Goal: Task Accomplishment & Management: Use online tool/utility

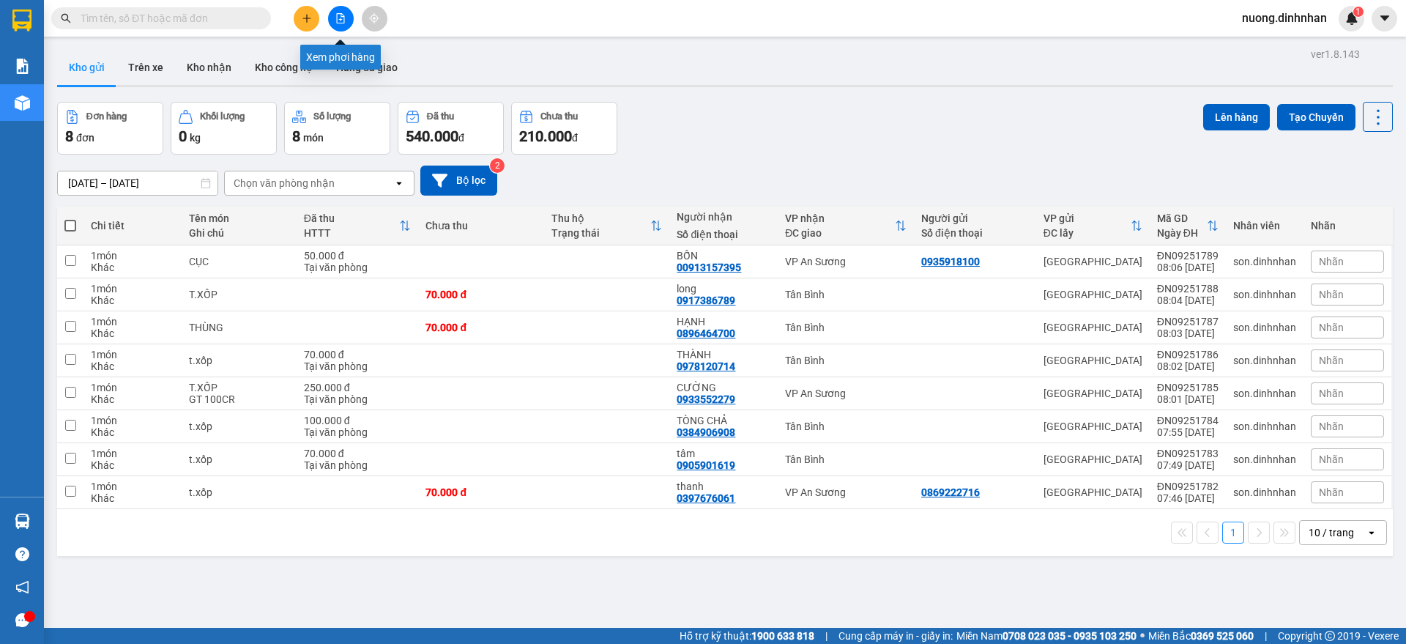
click at [347, 26] on button at bounding box center [341, 19] width 26 height 26
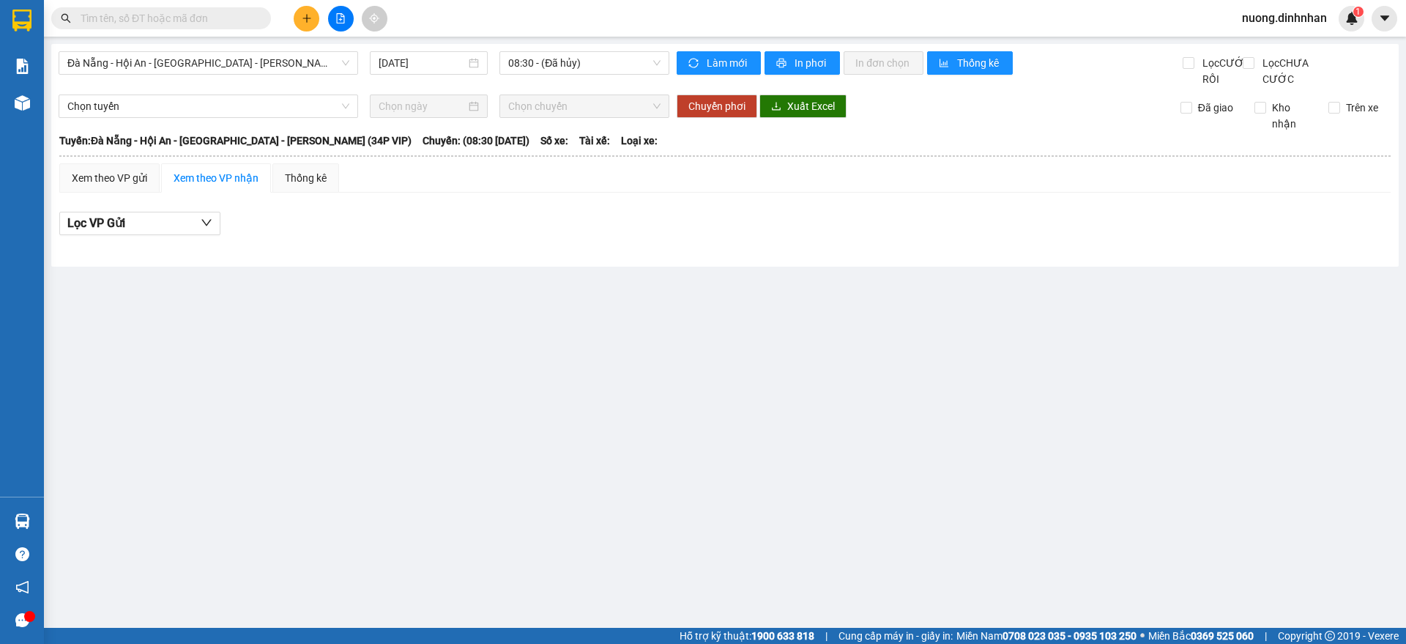
click at [228, 48] on div "Đà Nẵng - Hội An - Sài Gòn - Bình Dương (34P VIP) 15/09/2025 08:30 - (Đã hủy) L…" at bounding box center [724, 155] width 1347 height 223
click at [228, 62] on span "Đà Nẵng - Hội An - Sài Gòn - Bình Dương (34P VIP)" at bounding box center [208, 63] width 282 height 22
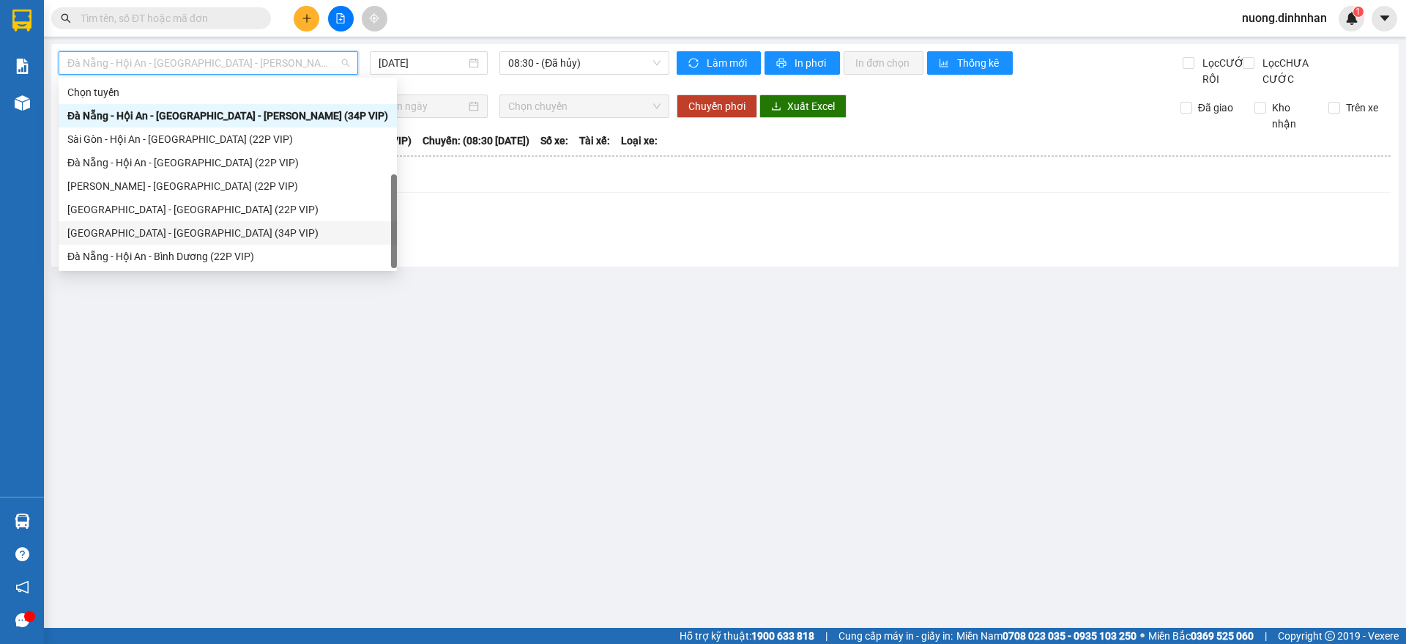
scroll to position [23, 0]
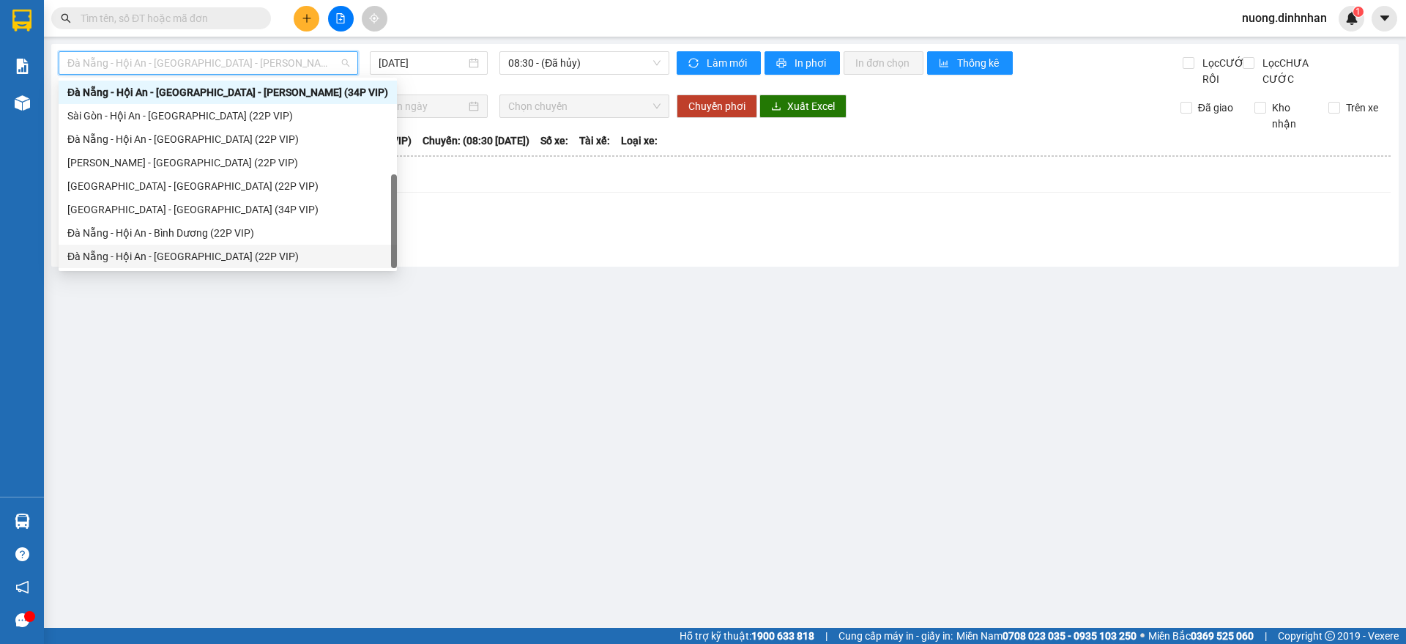
click at [202, 257] on div "Đà Nẵng - Hội An - Sài Gòn (22P VIP)" at bounding box center [227, 256] width 321 height 16
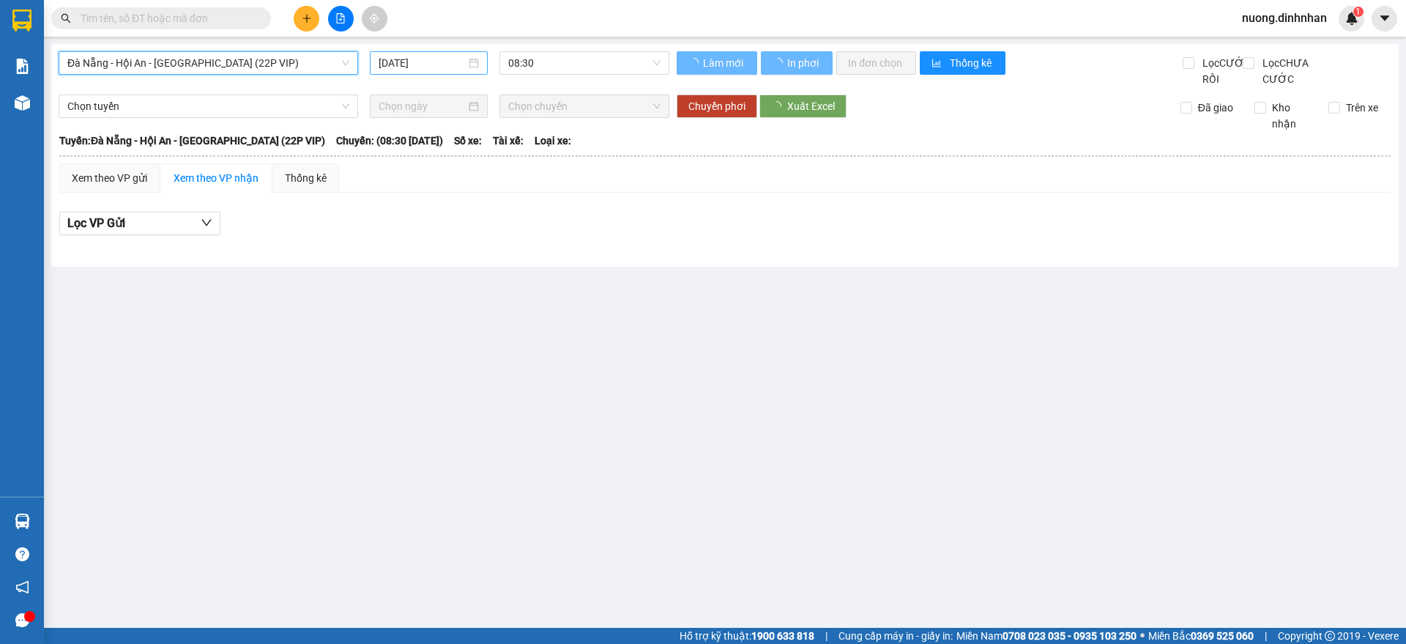
click at [409, 67] on input "15/09/2025" at bounding box center [421, 63] width 87 height 16
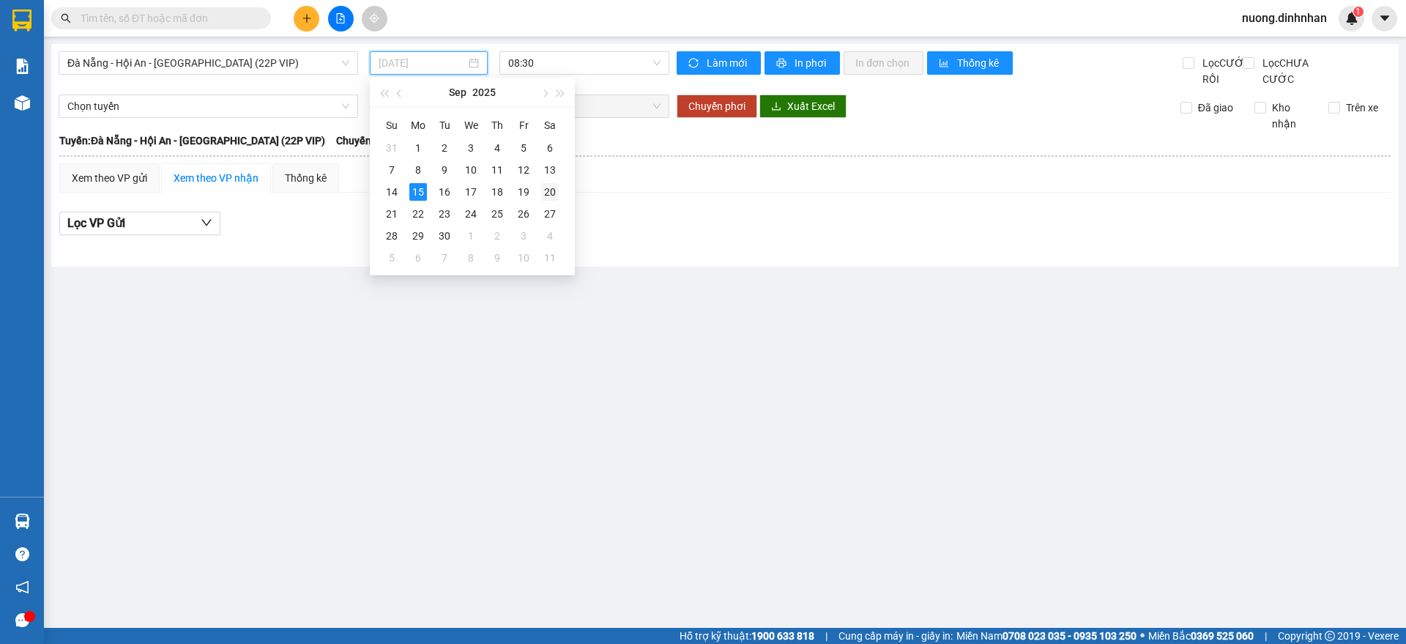
click at [548, 181] on td "20" at bounding box center [550, 192] width 26 height 22
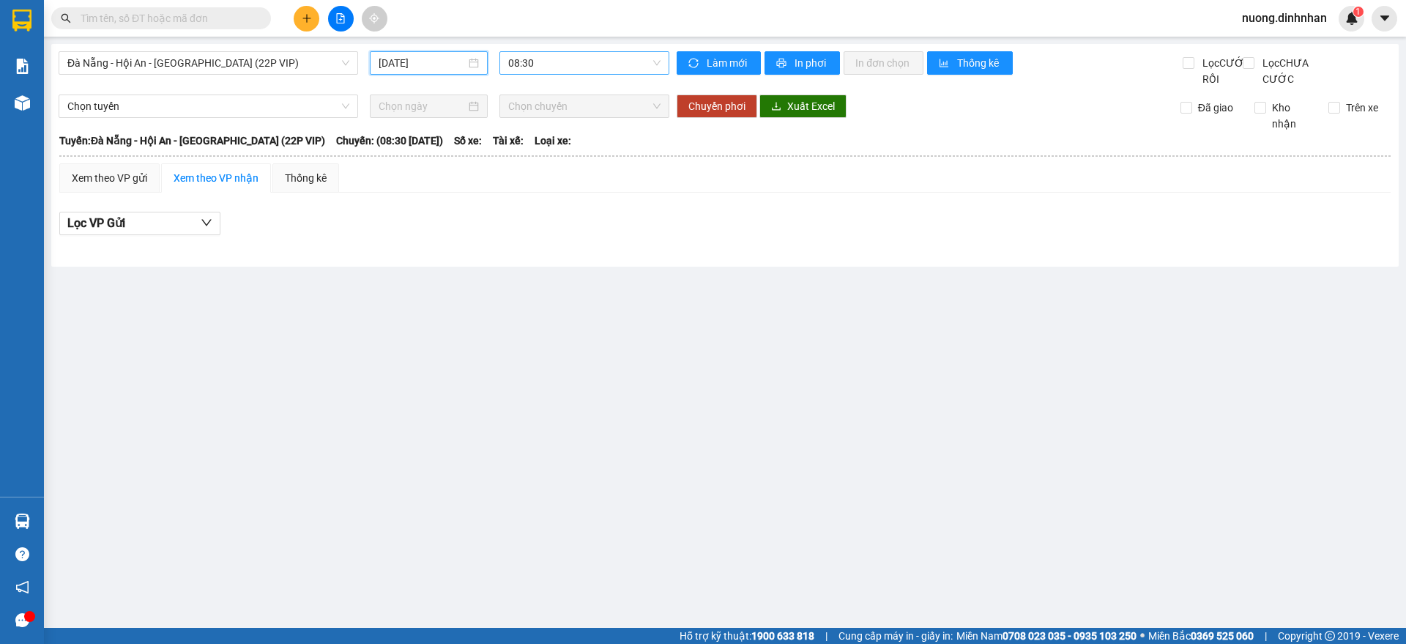
click at [570, 56] on span "08:30" at bounding box center [584, 63] width 152 height 22
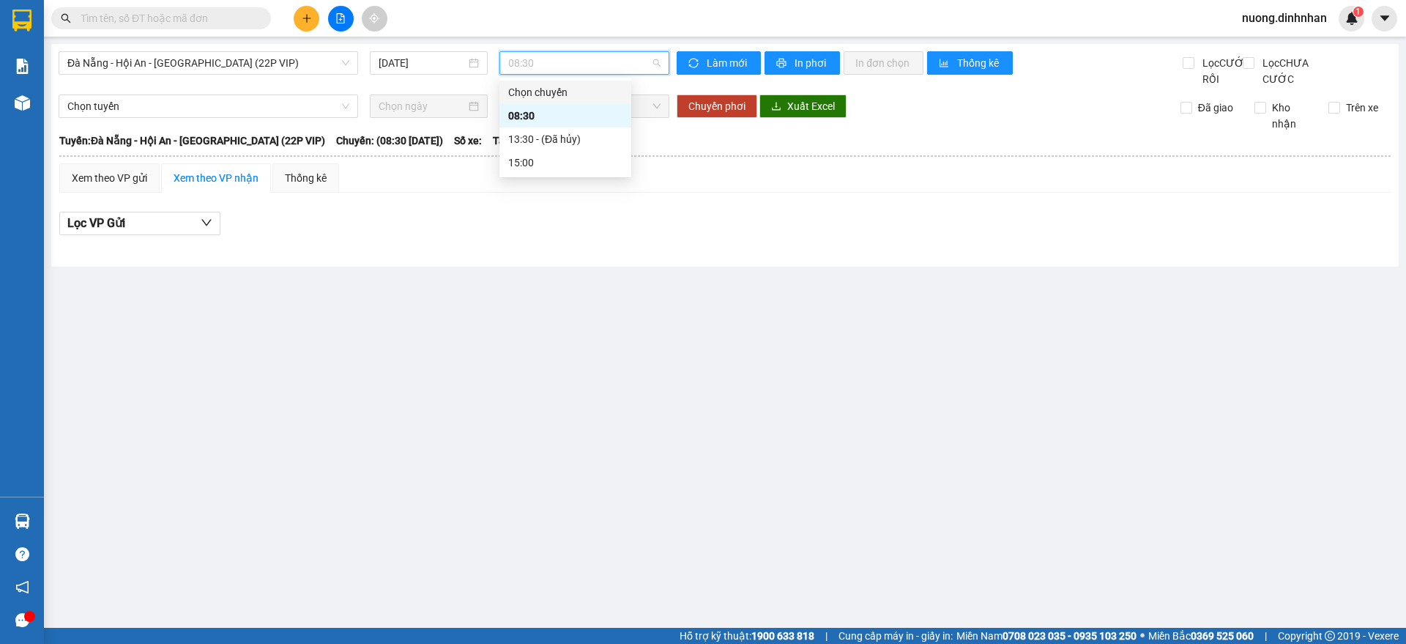
click at [551, 67] on span "08:30" at bounding box center [584, 63] width 152 height 22
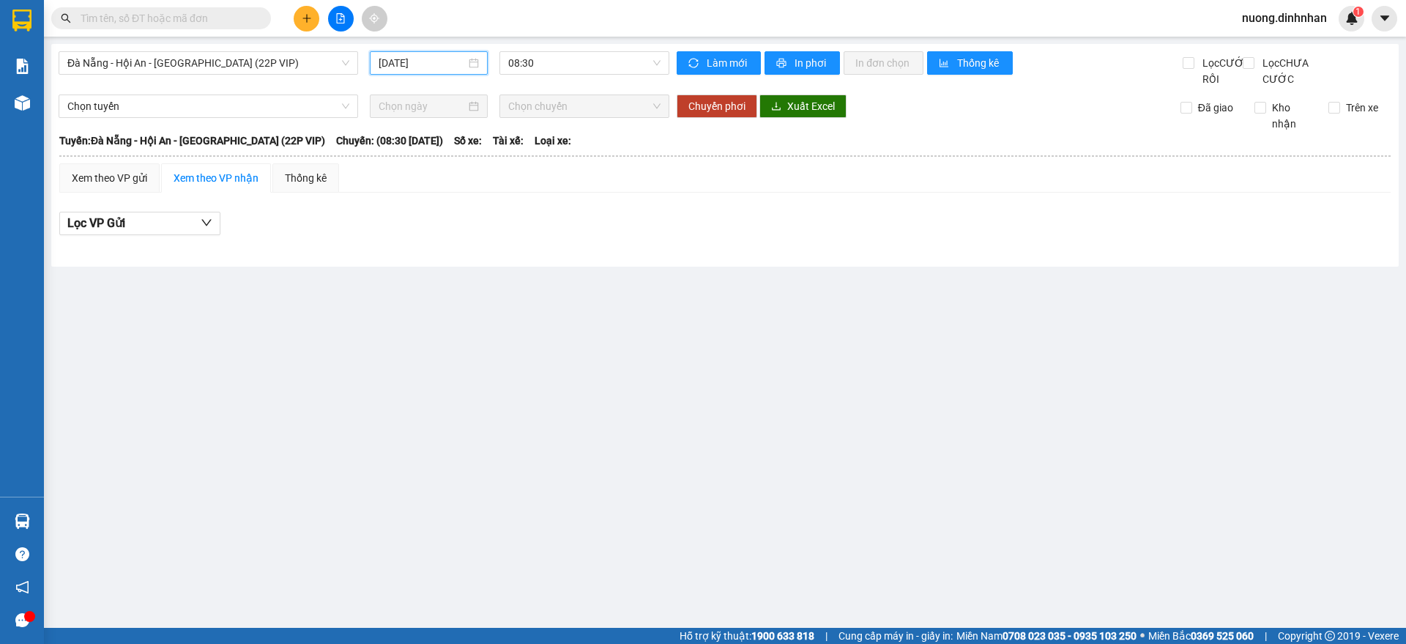
click at [410, 61] on input "20/09/2025" at bounding box center [421, 63] width 87 height 16
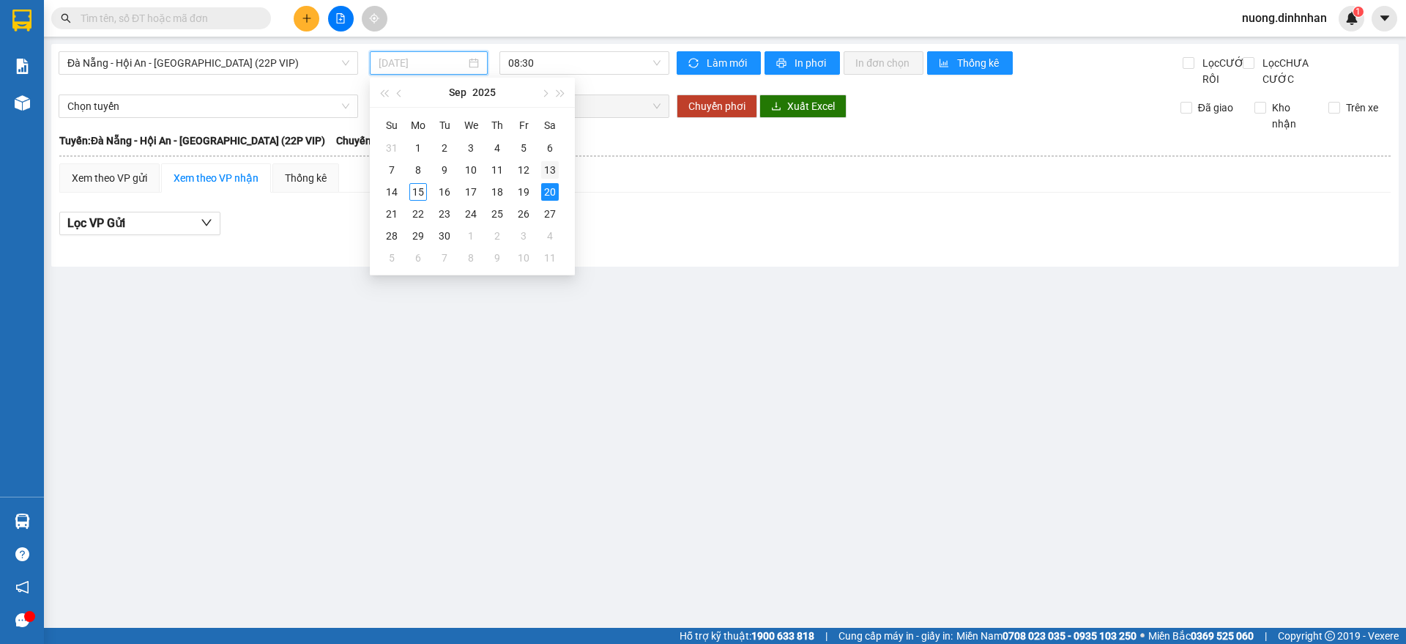
click at [543, 173] on div "13" at bounding box center [550, 170] width 18 height 18
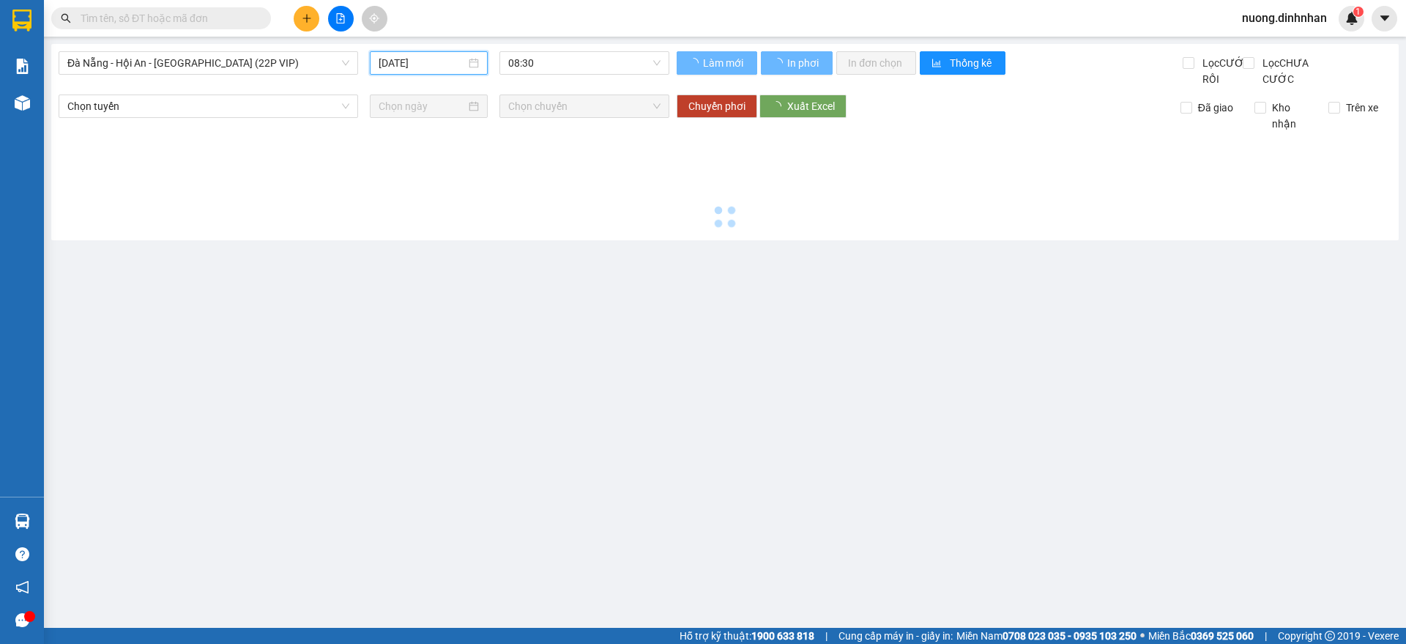
type input "13/09/2025"
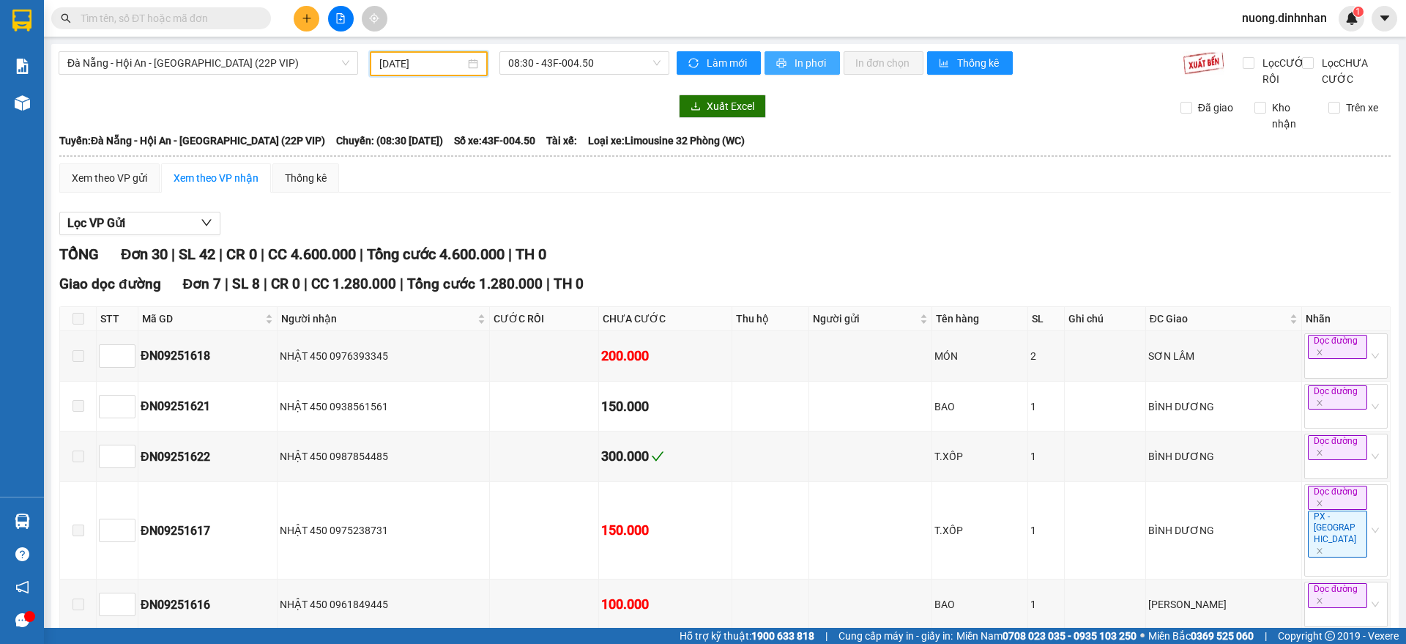
click at [810, 64] on span "In phơi" at bounding box center [811, 63] width 34 height 16
click at [216, 59] on span "Đà Nẵng - Hội An - Sài Gòn (22P VIP)" at bounding box center [208, 63] width 282 height 22
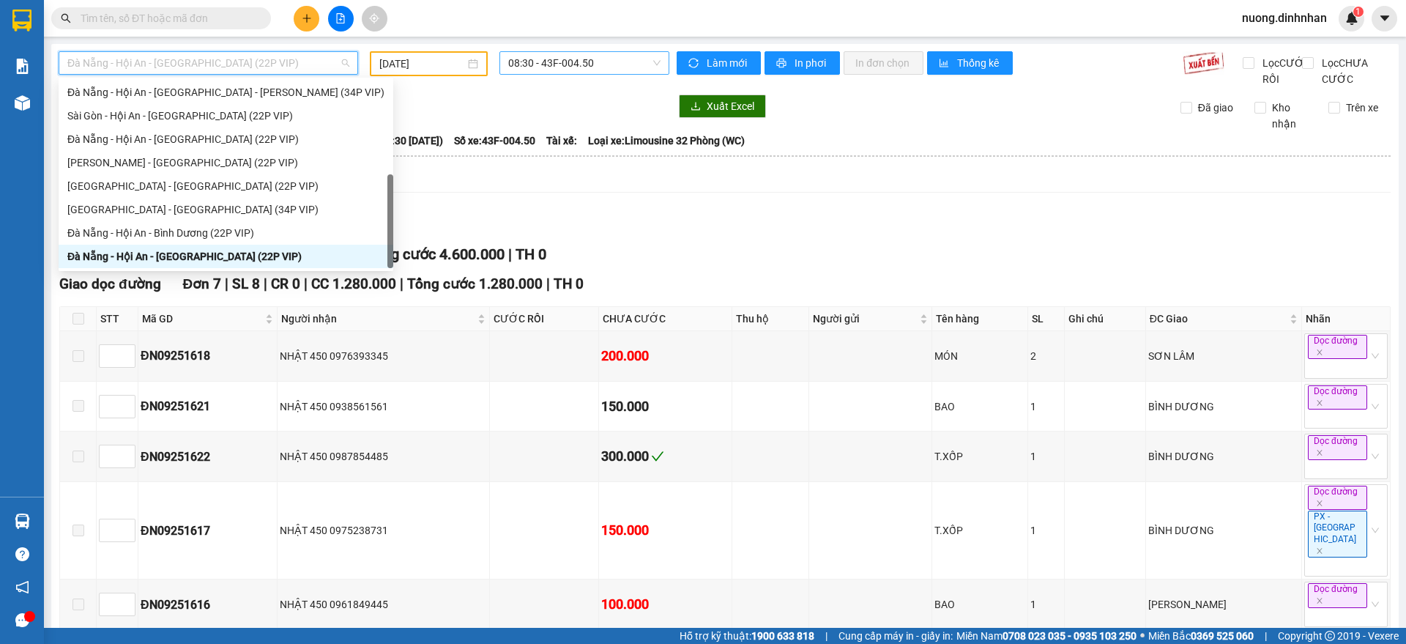
click at [617, 61] on span "08:30 - 43F-004.50" at bounding box center [584, 63] width 152 height 22
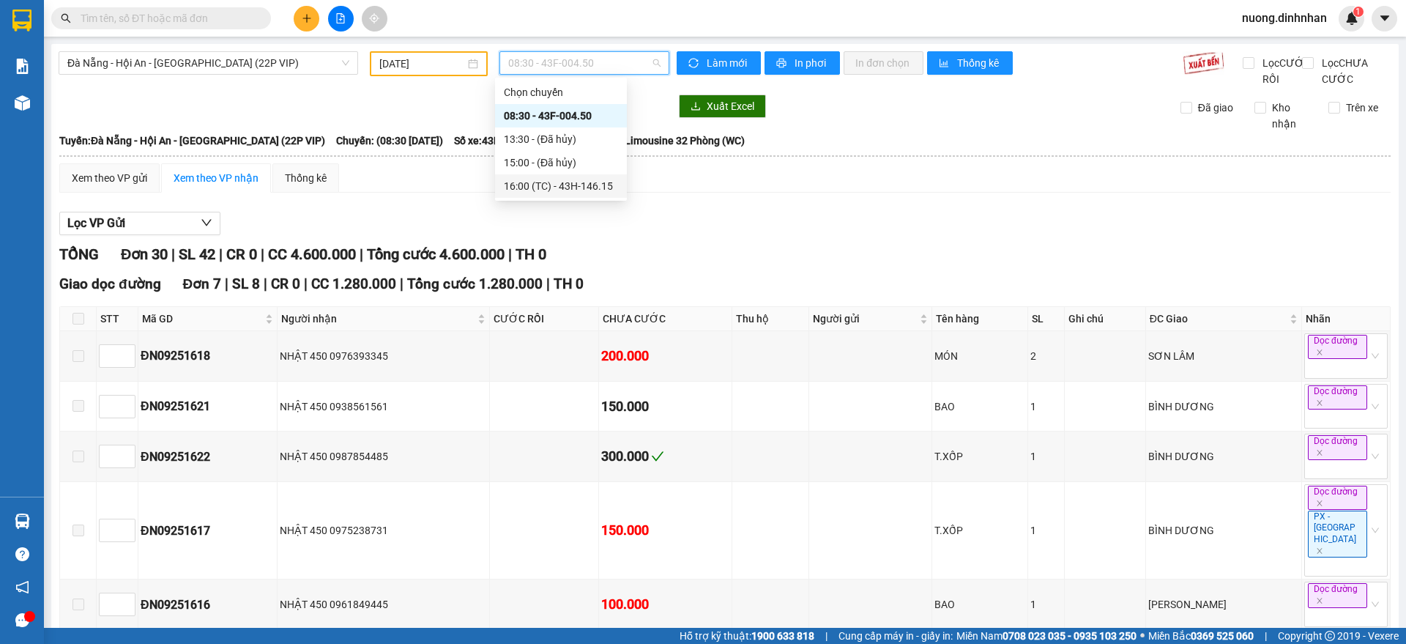
click at [563, 179] on div "16:00 (TC) - 43H-146.15" at bounding box center [561, 186] width 114 height 16
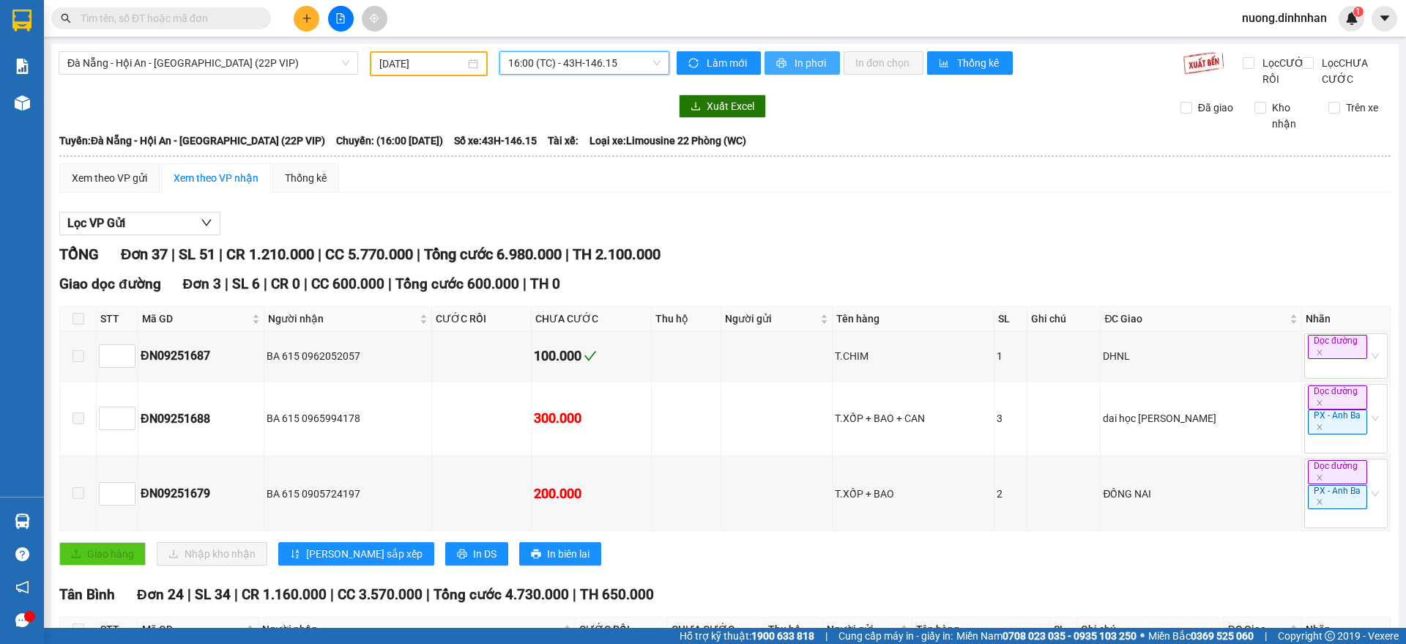
click at [797, 66] on span "In phơi" at bounding box center [811, 63] width 34 height 16
click at [246, 67] on span "Đà Nẵng - Hội An - Sài Gòn (22P VIP)" at bounding box center [208, 63] width 282 height 22
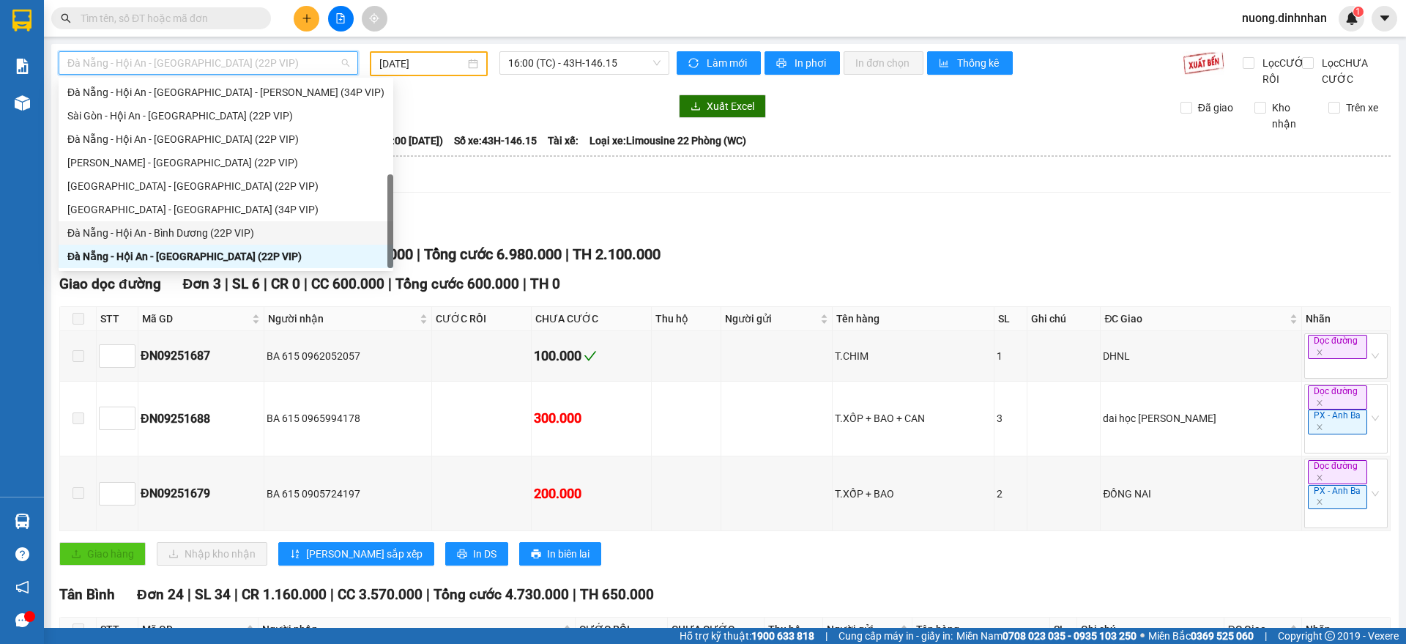
click at [200, 231] on div "Đà Nẵng - Hội An - Bình Dương (22P VIP)" at bounding box center [225, 233] width 317 height 16
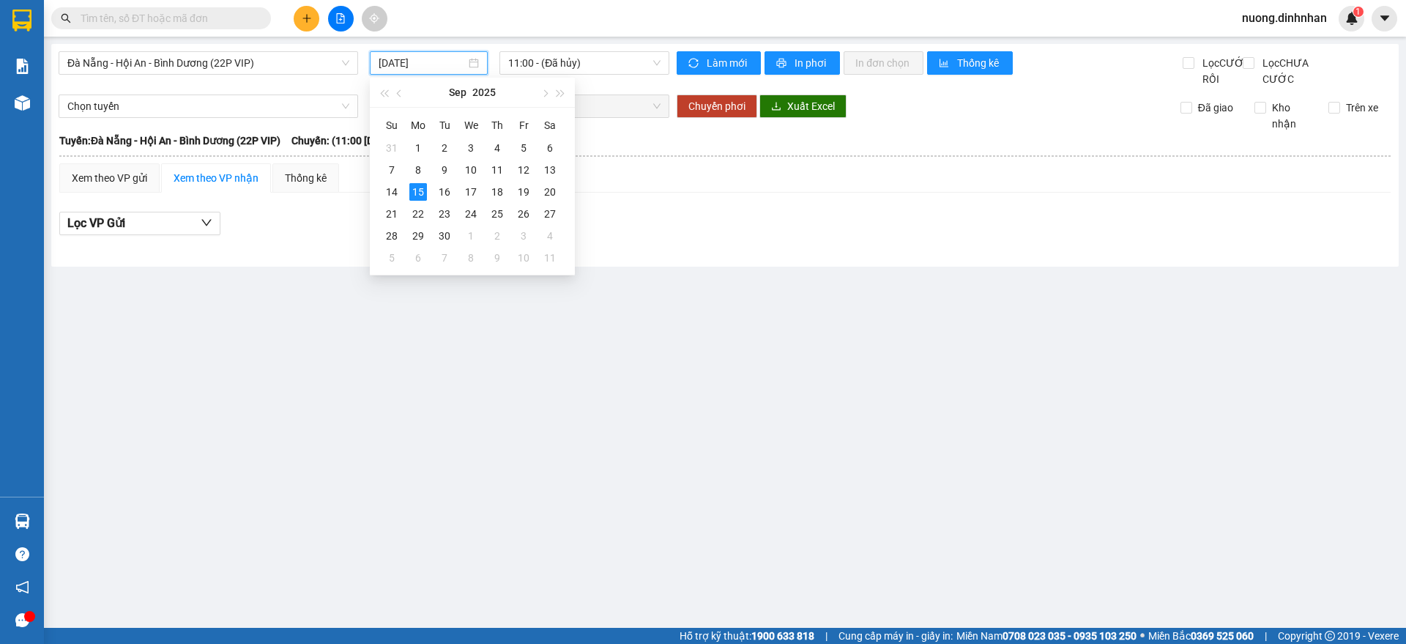
click at [422, 70] on input "15/09/2025" at bounding box center [421, 63] width 87 height 16
click at [546, 172] on div "13" at bounding box center [550, 170] width 18 height 18
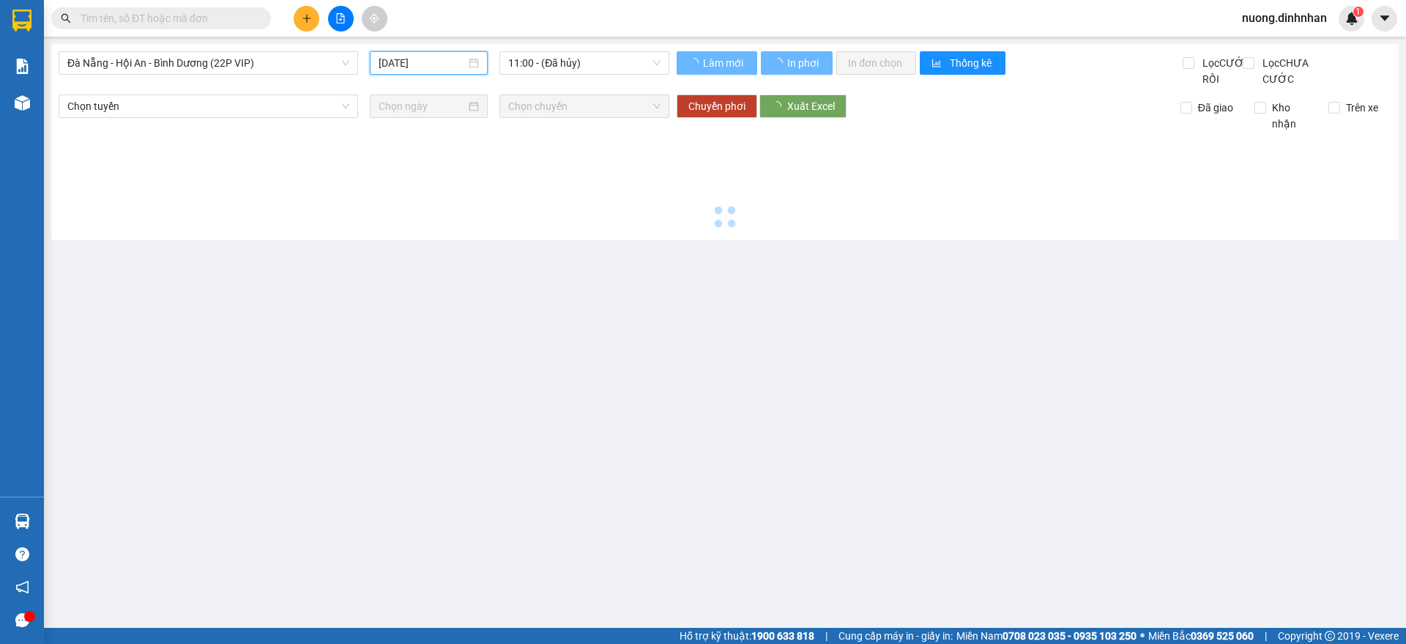
type input "13/09/2025"
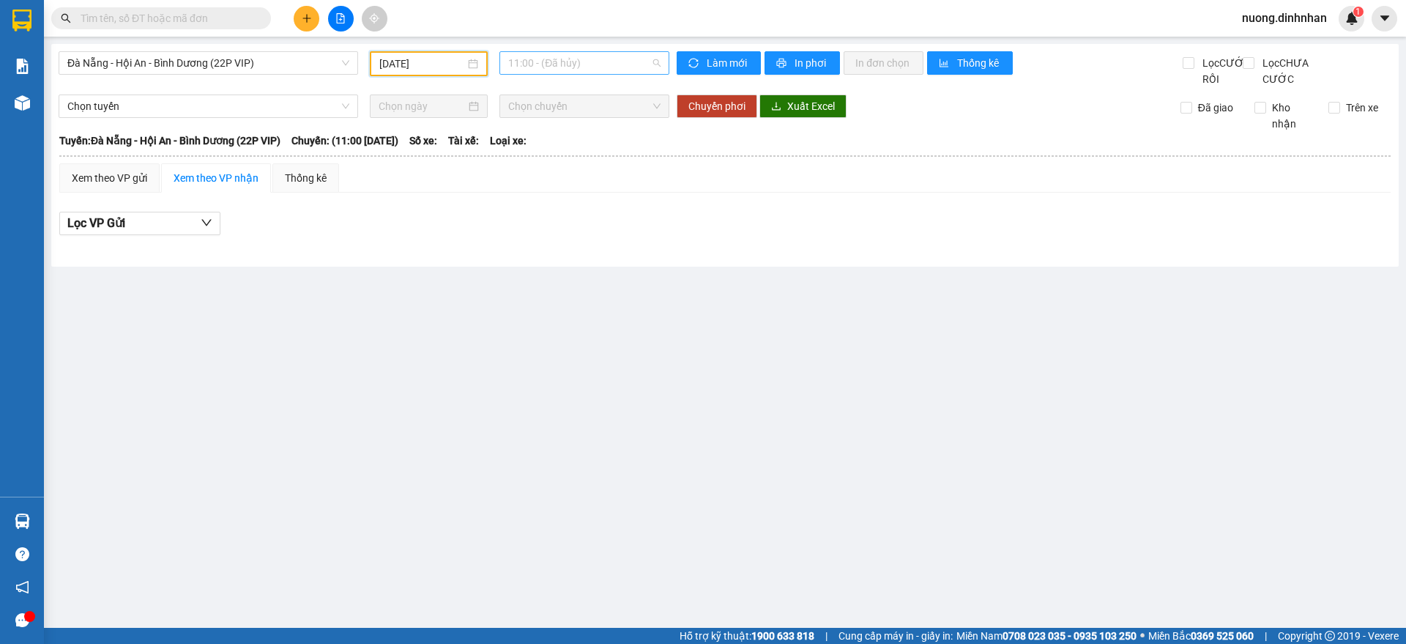
click at [561, 67] on span "11:00 - (Đã hủy)" at bounding box center [584, 63] width 152 height 22
click at [598, 141] on div "12:00 (TC) - 43H-142.07" at bounding box center [565, 139] width 114 height 16
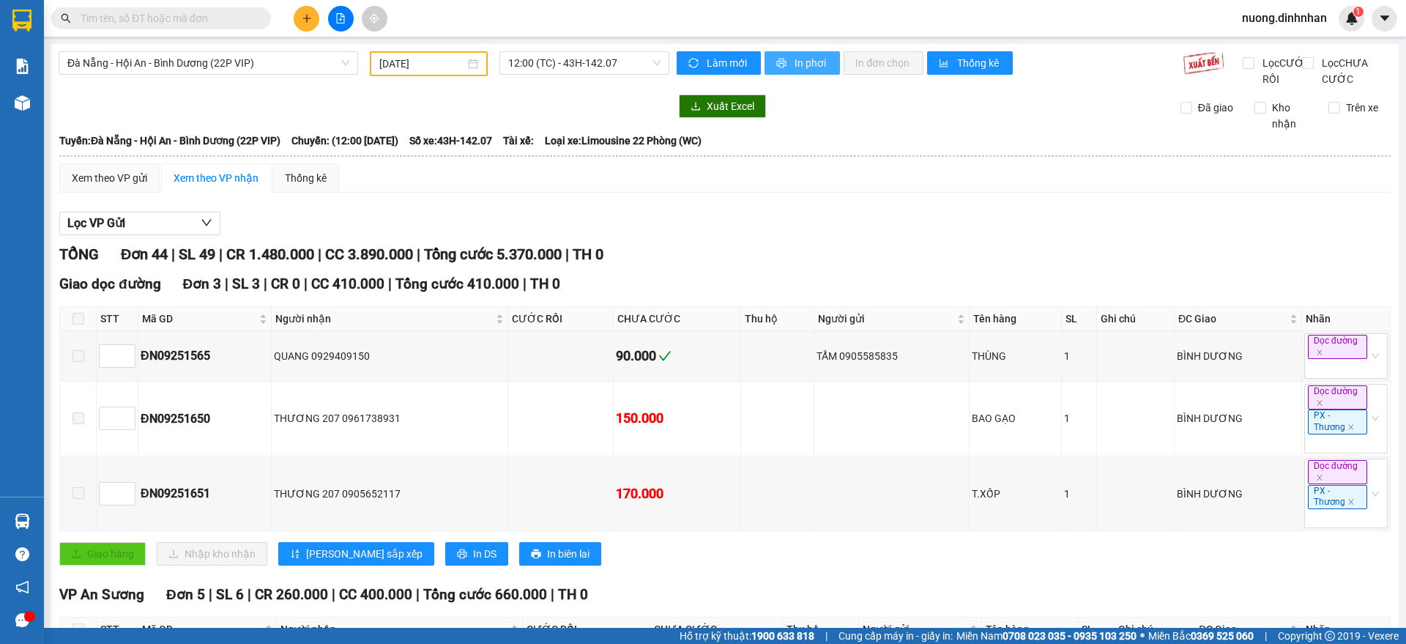
click at [794, 64] on span "In phơi" at bounding box center [811, 63] width 34 height 16
click at [298, 63] on span "Đà Nẵng - Hội An - Bình Dương (22P VIP)" at bounding box center [208, 63] width 282 height 22
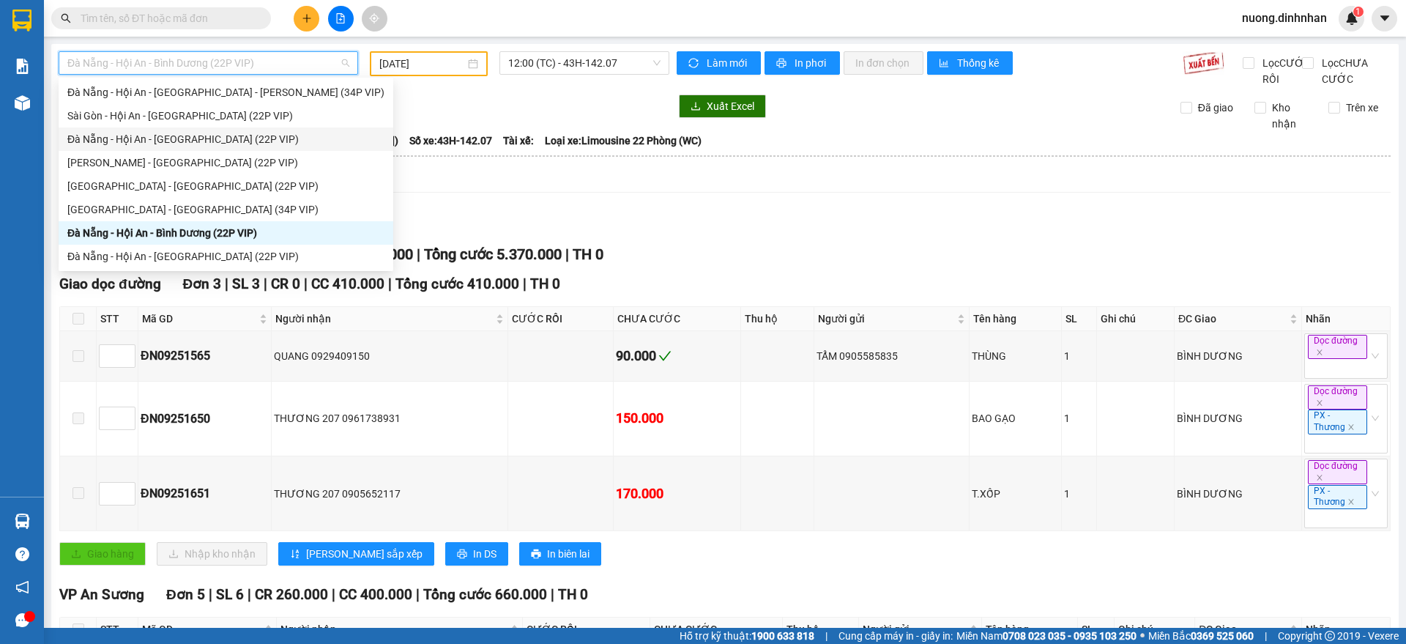
click at [156, 131] on div "Đà Nẵng - Hội An - Sài Gòn (22P VIP)" at bounding box center [225, 139] width 317 height 16
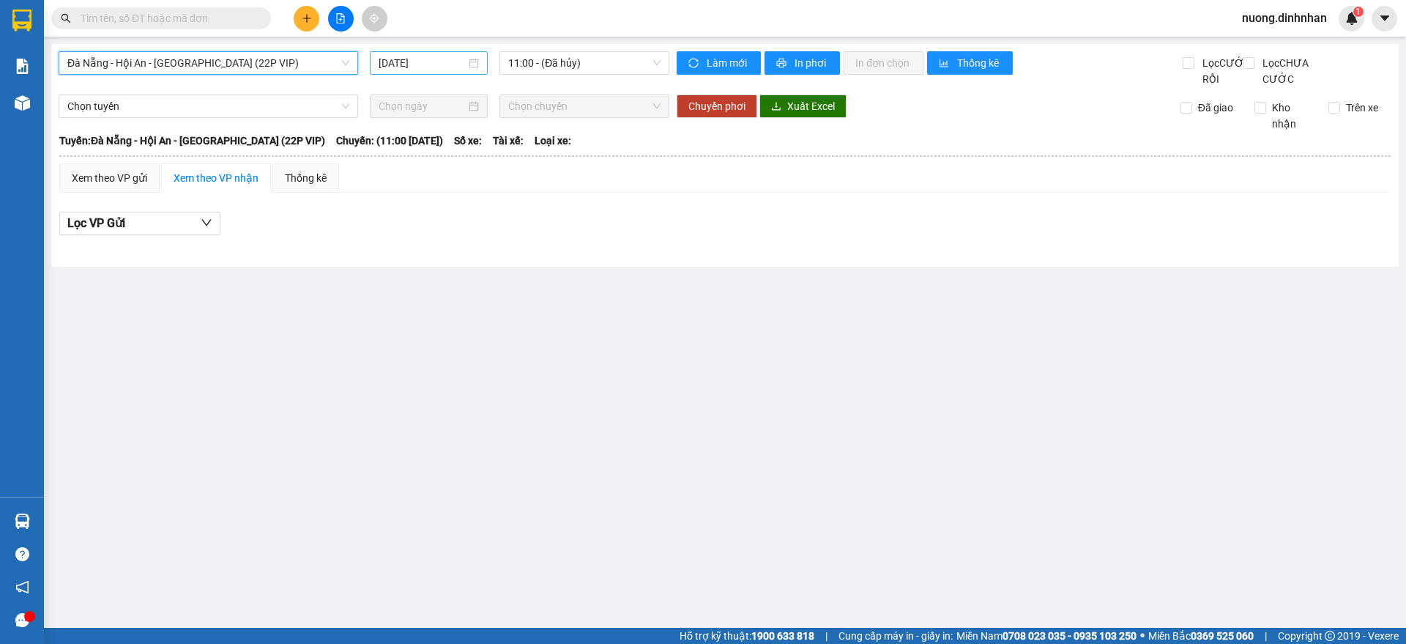
click at [449, 64] on input "15/09/2025" at bounding box center [421, 63] width 87 height 16
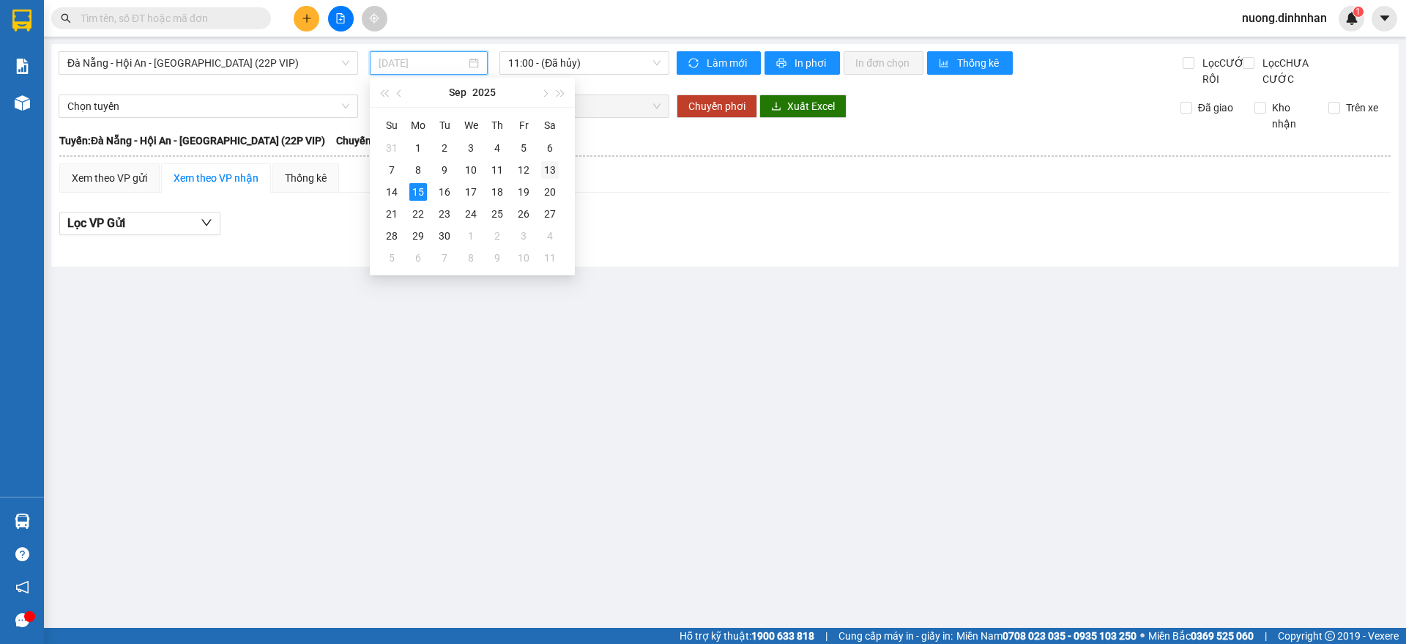
click at [550, 167] on div "13" at bounding box center [550, 170] width 18 height 18
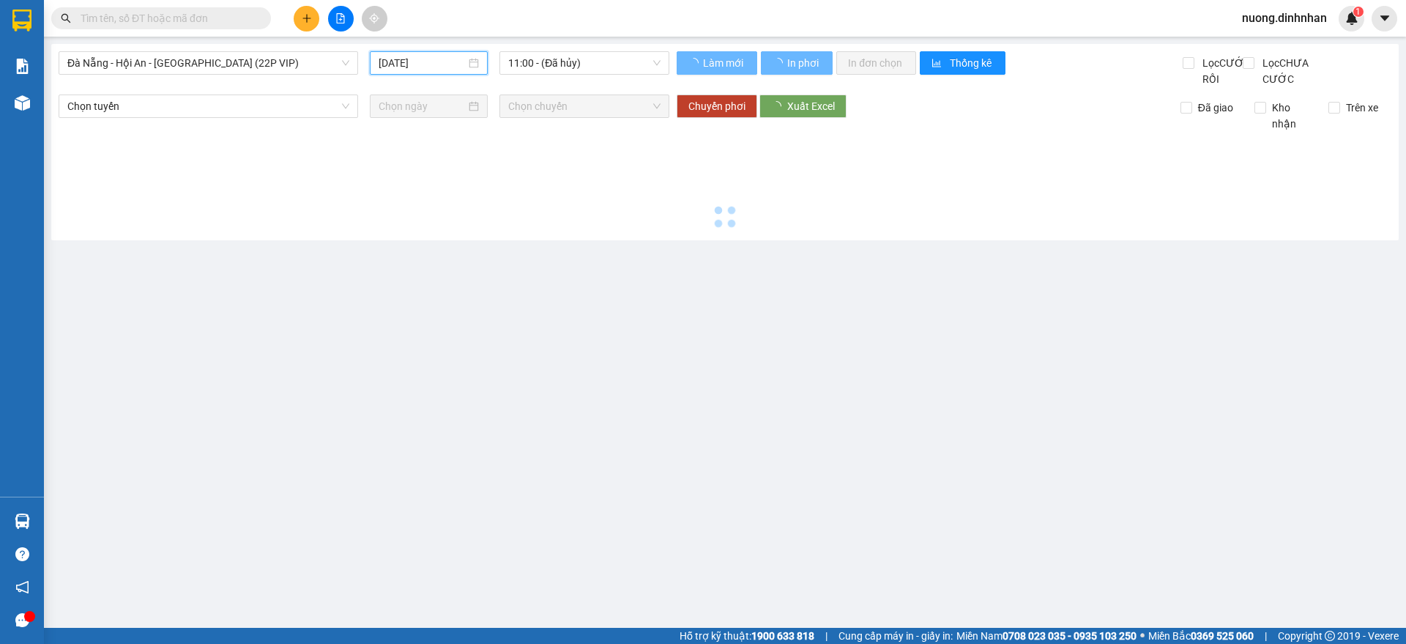
type input "13/09/2025"
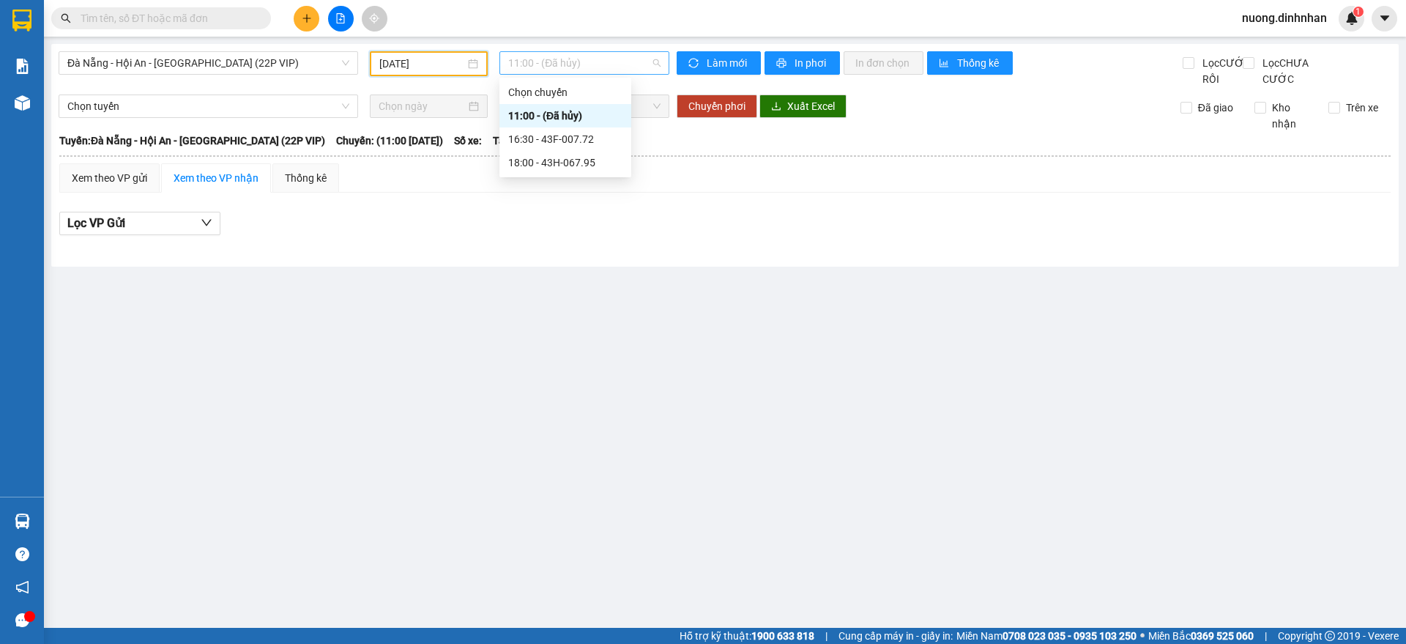
click at [541, 68] on span "11:00 - (Đã hủy)" at bounding box center [584, 63] width 152 height 22
click at [560, 138] on div "16:30 - 43F-007.72" at bounding box center [565, 139] width 114 height 16
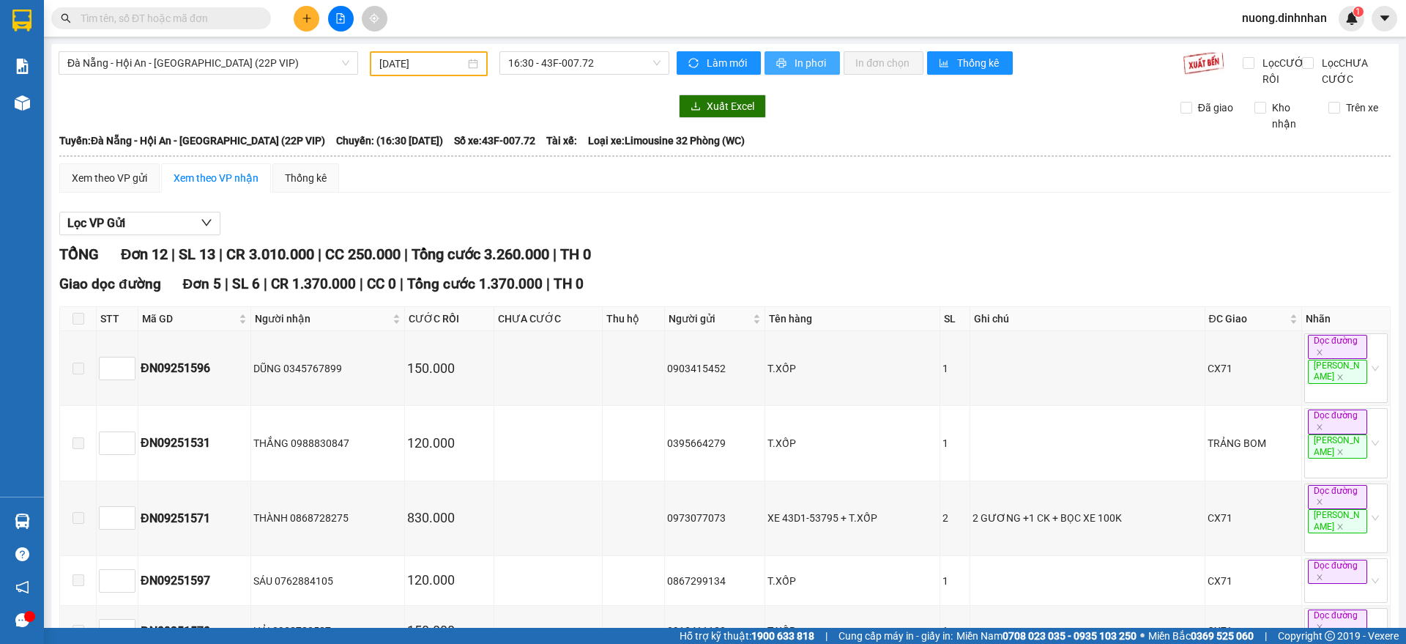
click at [803, 67] on span "In phơi" at bounding box center [811, 63] width 34 height 16
click at [551, 64] on span "16:30 - 43F-007.72" at bounding box center [584, 63] width 152 height 22
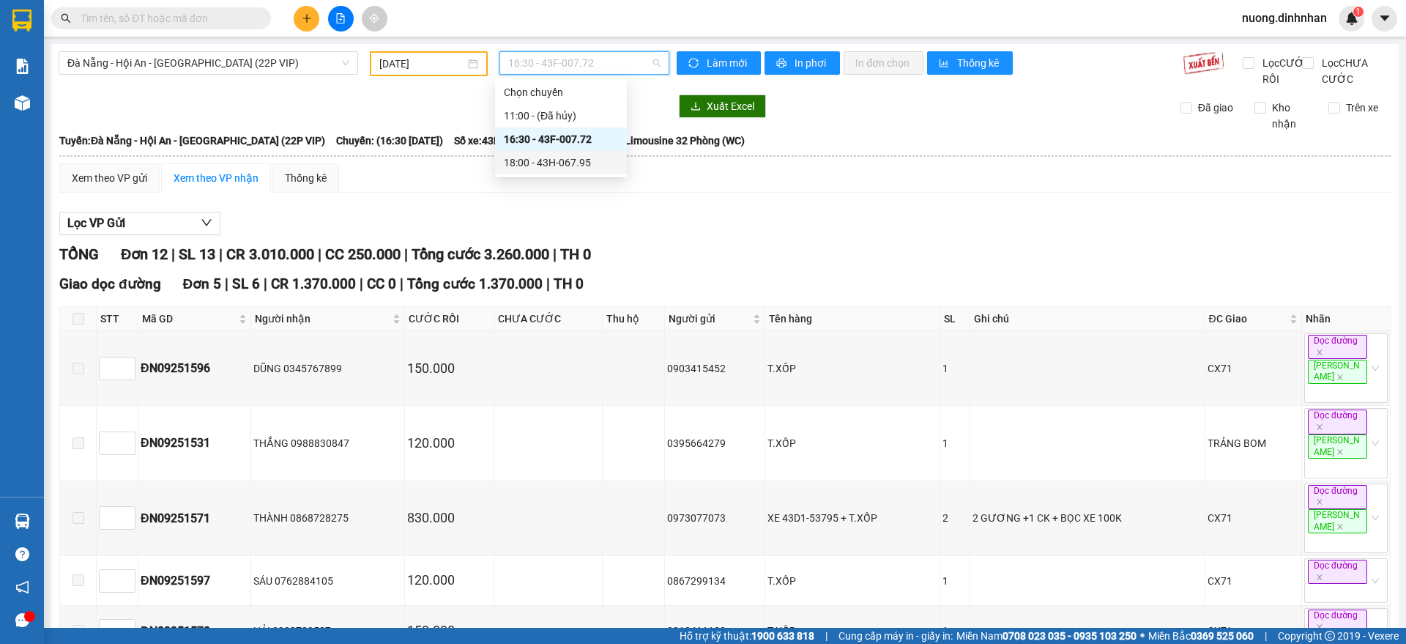
click at [592, 163] on div "18:00 - 43H-067.95" at bounding box center [561, 162] width 114 height 16
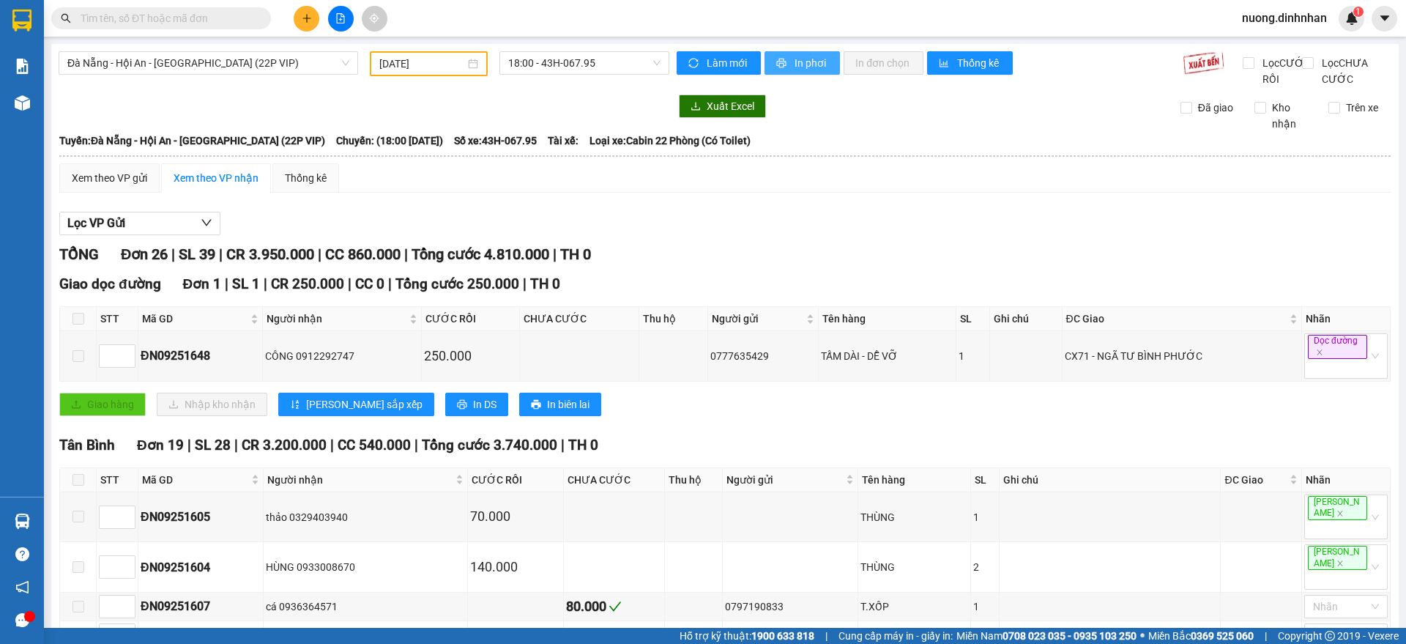
click at [821, 65] on span "In phơi" at bounding box center [811, 63] width 34 height 16
click at [267, 61] on span "Đà Nẵng - Hội An - Sài Gòn (22P VIP)" at bounding box center [208, 63] width 282 height 22
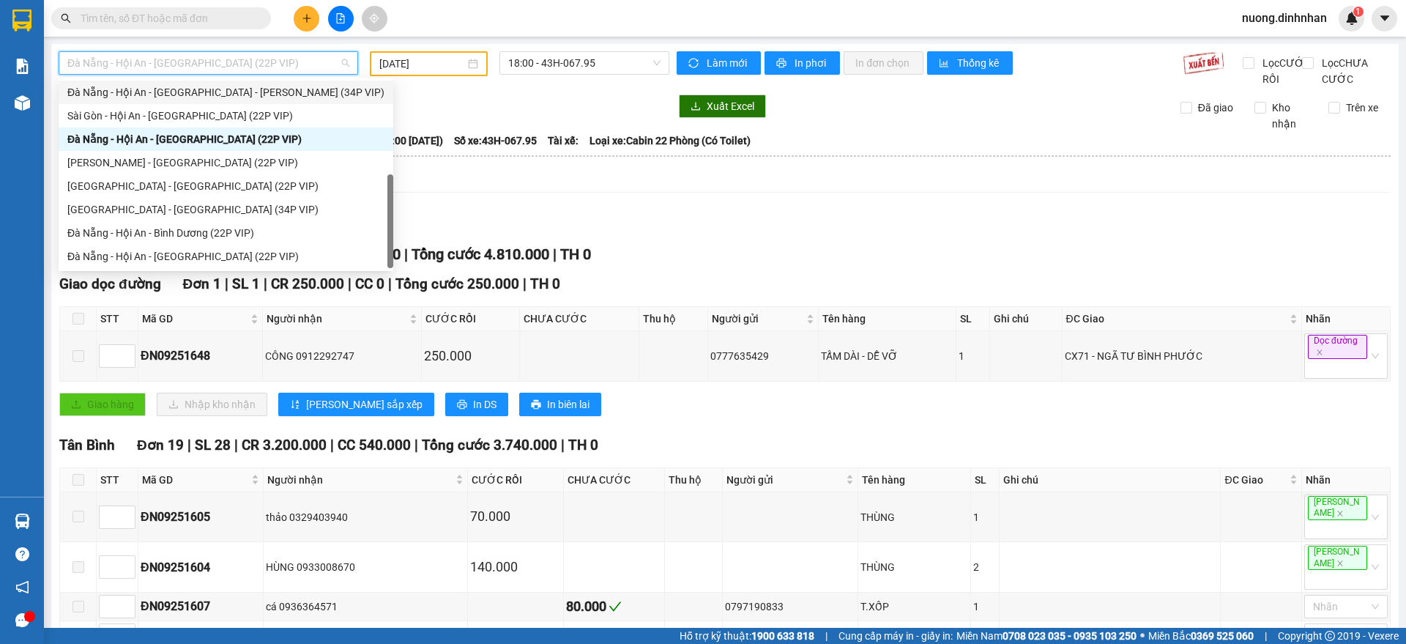
click at [194, 92] on div "Đà Nẵng - Hội An - Sài Gòn - Bình Dương (34P VIP)" at bounding box center [225, 92] width 317 height 16
type input "15/09/2025"
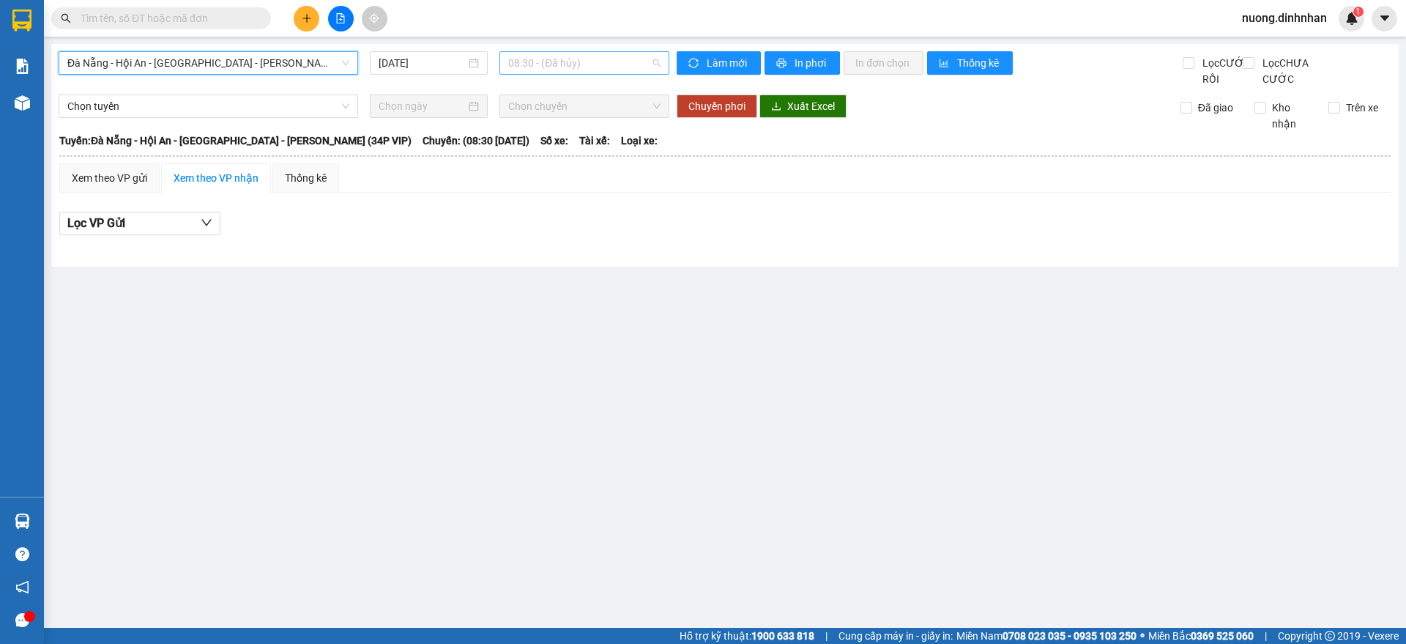
click at [592, 67] on span "08:30 - (Đã hủy)" at bounding box center [584, 63] width 152 height 22
click at [299, 72] on span "Đà Nẵng - Hội An - Sài Gòn - Bình Dương (34P VIP)" at bounding box center [208, 63] width 282 height 22
click at [502, 225] on div "Lọc VP Gửi" at bounding box center [724, 227] width 1331 height 47
